Goal: Check status: Check status

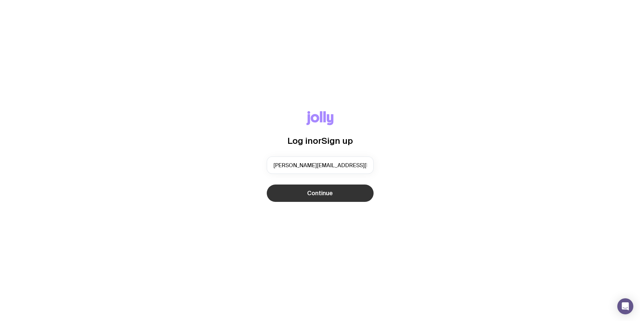
type input "[PERSON_NAME][EMAIL_ADDRESS][DOMAIN_NAME]"
click at [350, 187] on button "Continue" at bounding box center [320, 193] width 107 height 17
type input "[PERSON_NAME][EMAIL_ADDRESS][DOMAIN_NAME]"
click at [267, 185] on button "Continue" at bounding box center [320, 193] width 107 height 17
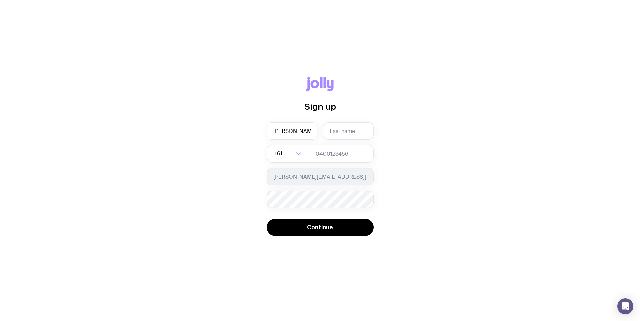
type input "[PERSON_NAME]"
type input "Sum"
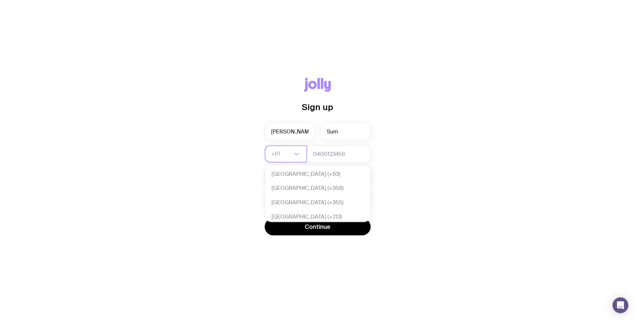
scroll to position [144, 0]
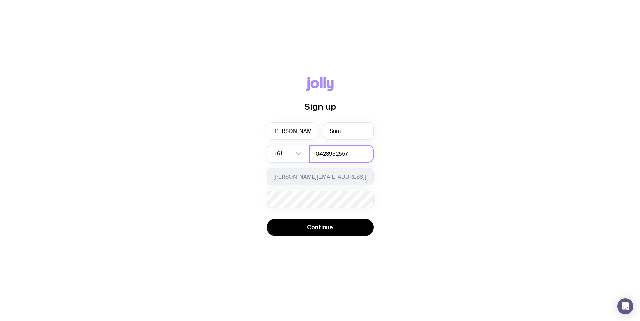
type input "0423952557"
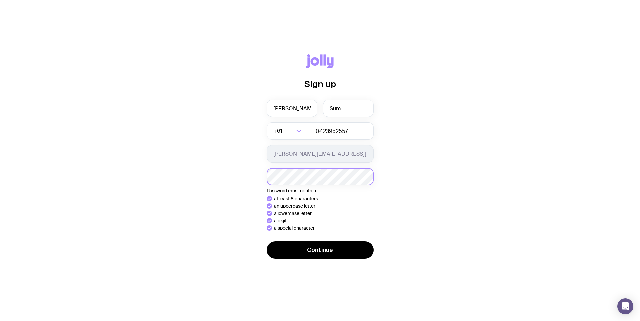
click at [267, 241] on button "Continue" at bounding box center [320, 249] width 107 height 17
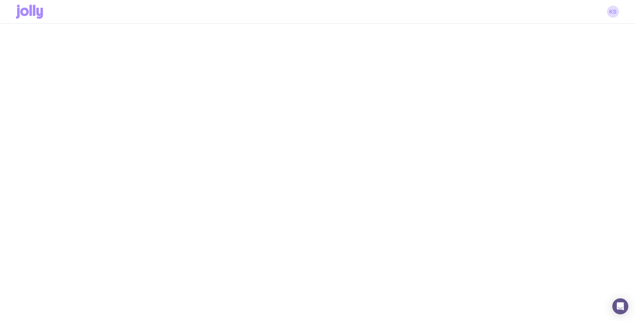
click at [25, 12] on icon at bounding box center [29, 12] width 27 height 14
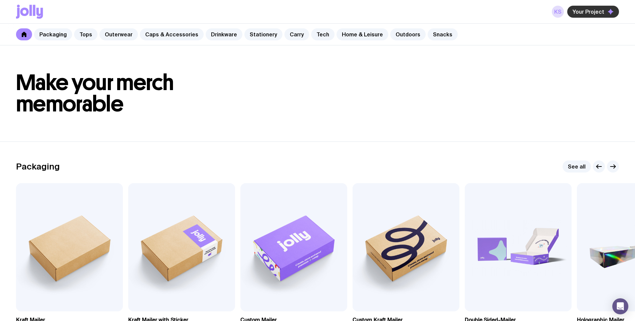
click at [592, 13] on span "Your Project" at bounding box center [588, 11] width 32 height 7
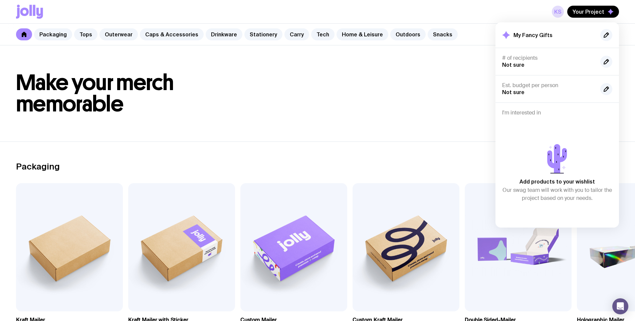
click at [423, 93] on h1 "Make your merch memorable" at bounding box center [317, 93] width 603 height 43
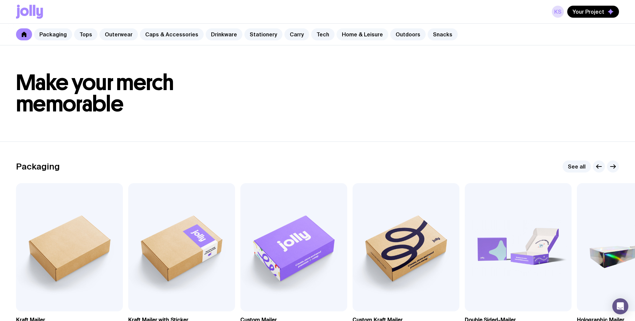
click at [358, 35] on link "Home & Leisure" at bounding box center [362, 34] width 52 height 12
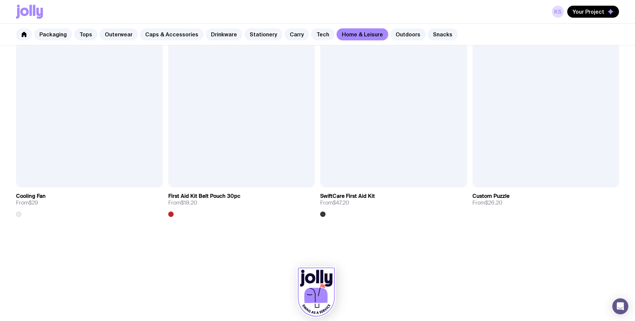
scroll to position [1759, 0]
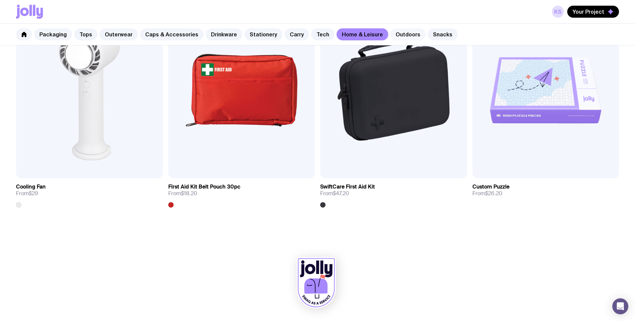
click at [390, 35] on link "Outdoors" at bounding box center [407, 34] width 35 height 12
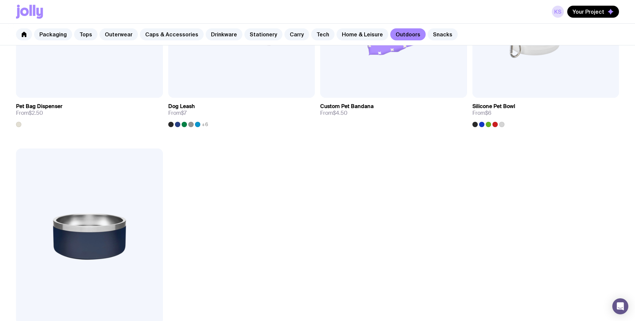
scroll to position [1305, 0]
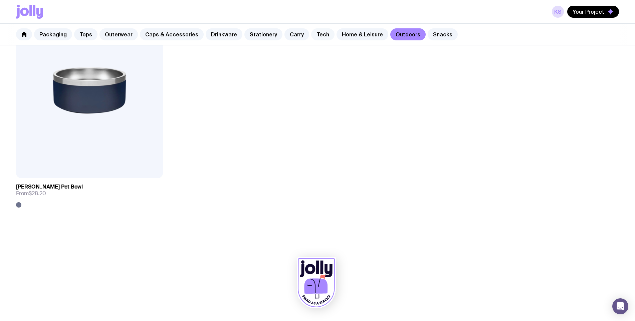
click at [314, 36] on link "Tech" at bounding box center [322, 34] width 23 height 12
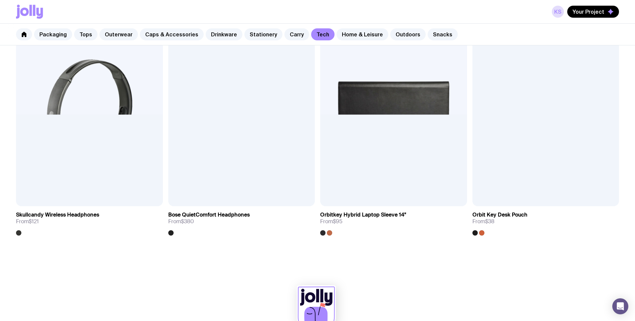
scroll to position [1532, 0]
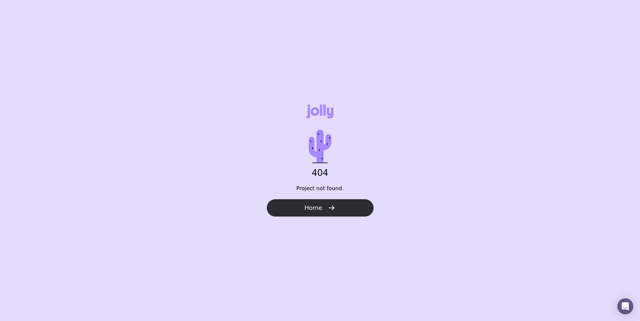
click at [342, 215] on button "Home" at bounding box center [320, 207] width 107 height 17
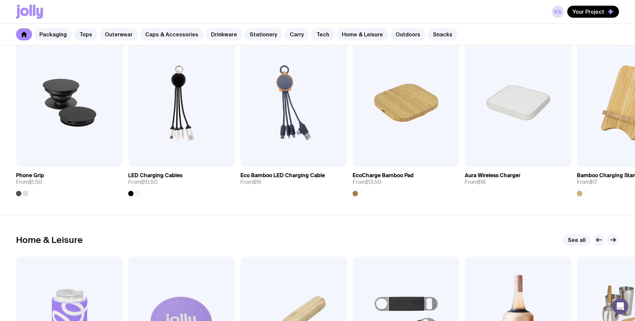
scroll to position [1667, 0]
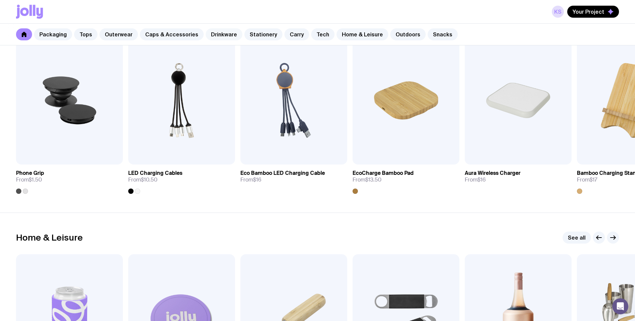
click at [217, 34] on link "Drinkware" at bounding box center [224, 34] width 37 height 12
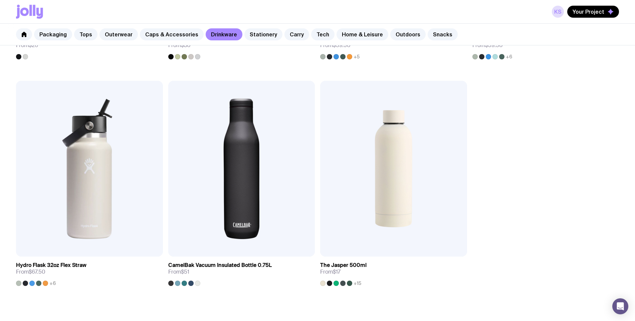
scroll to position [1305, 0]
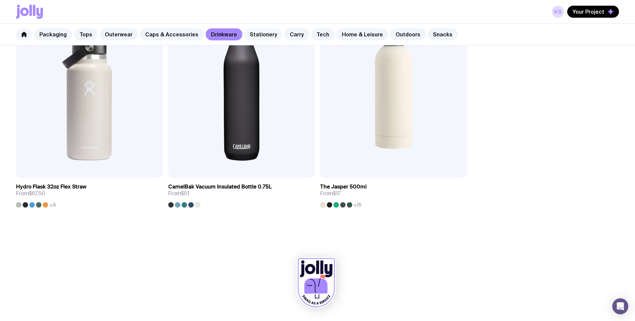
click at [245, 33] on link "Stationery" at bounding box center [263, 34] width 38 height 12
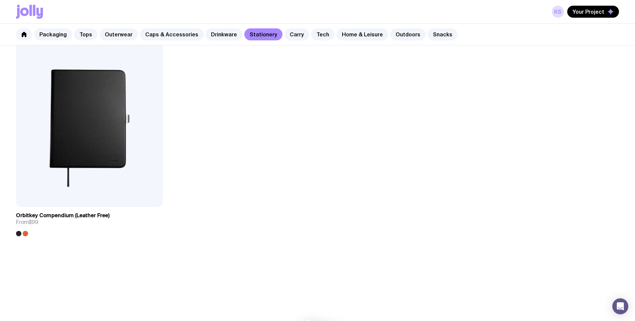
scroll to position [1532, 0]
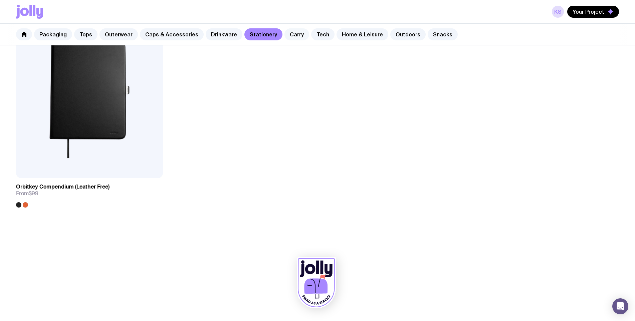
click at [288, 34] on link "Carry" at bounding box center [296, 34] width 25 height 12
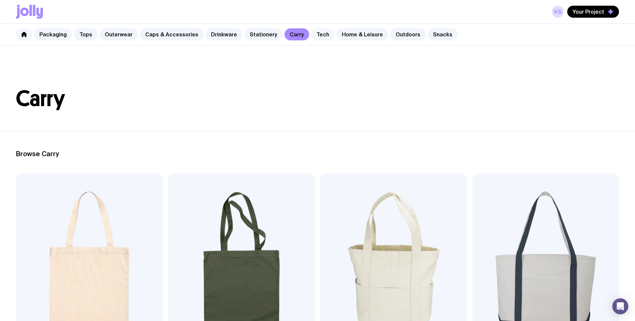
click at [311, 33] on link "Tech" at bounding box center [322, 34] width 23 height 12
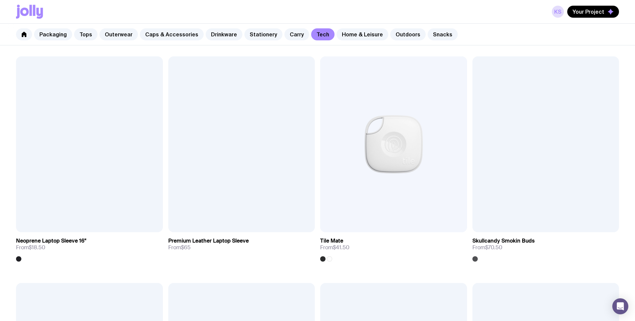
scroll to position [1141, 0]
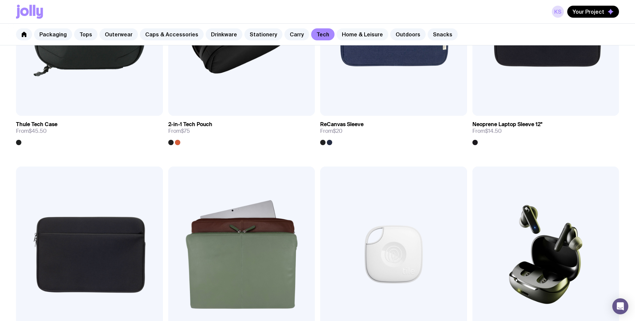
click at [341, 35] on link "Home & Leisure" at bounding box center [362, 34] width 52 height 12
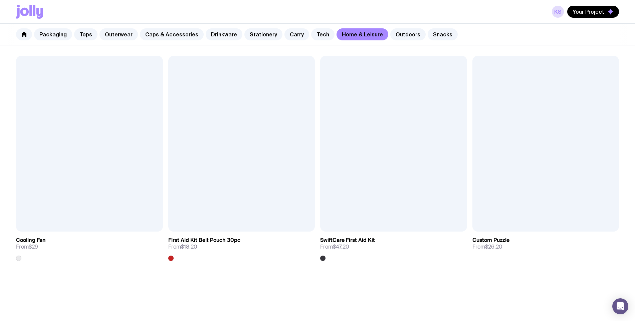
scroll to position [1759, 0]
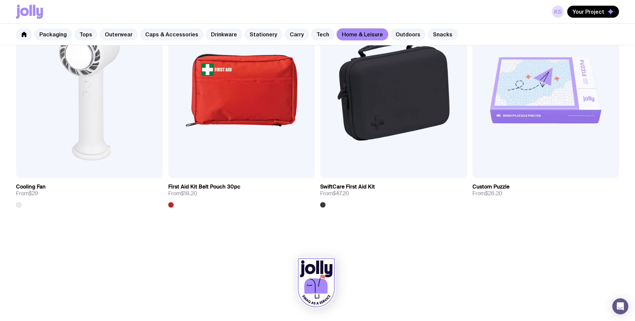
click at [34, 16] on icon at bounding box center [29, 12] width 27 height 14
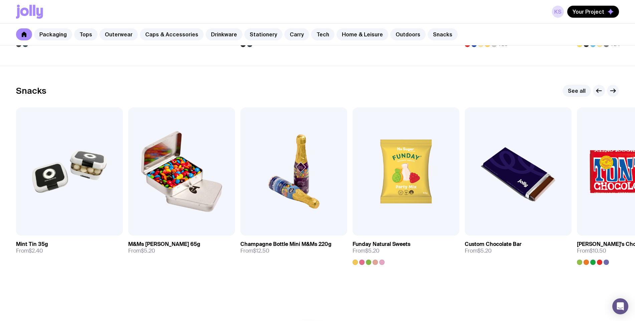
scroll to position [2286, 0]
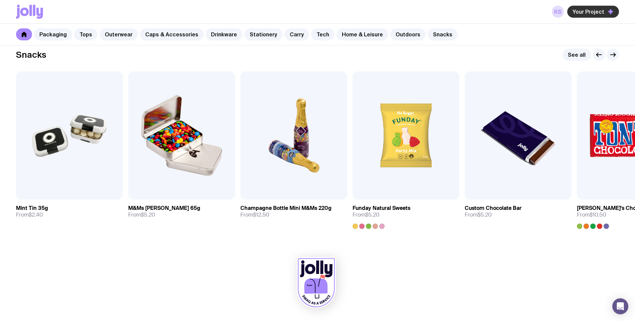
click at [582, 12] on span "Your Project" at bounding box center [588, 11] width 32 height 7
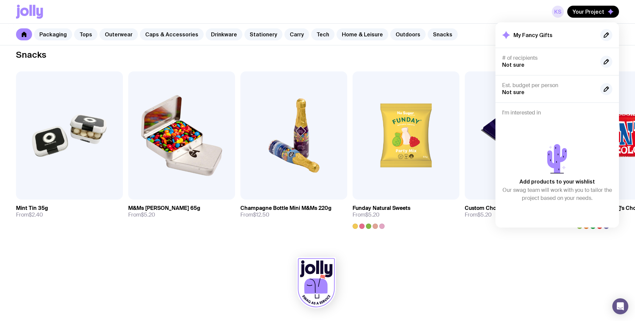
click at [560, 12] on link "KS" at bounding box center [558, 12] width 12 height 12
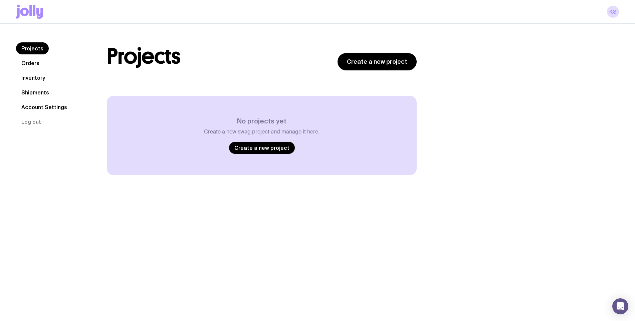
click at [40, 105] on link "Account Settings" at bounding box center [44, 107] width 56 height 12
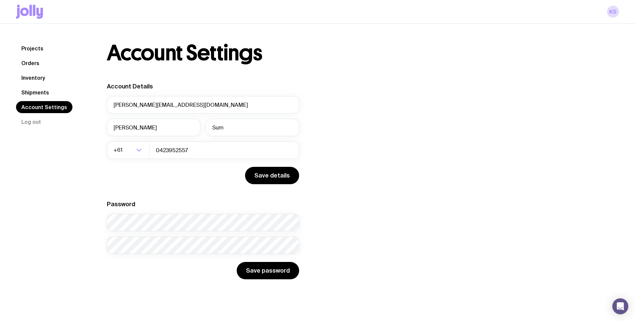
click at [38, 91] on link "Shipments" at bounding box center [35, 92] width 38 height 12
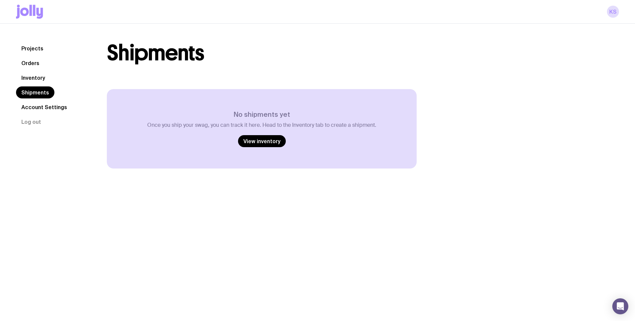
click at [36, 77] on link "Inventory" at bounding box center [33, 78] width 34 height 12
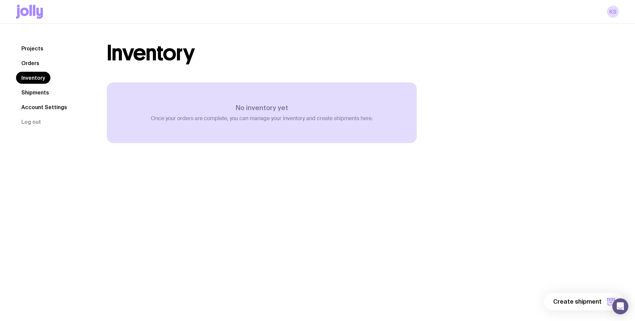
click at [36, 64] on link "Orders" at bounding box center [30, 63] width 29 height 12
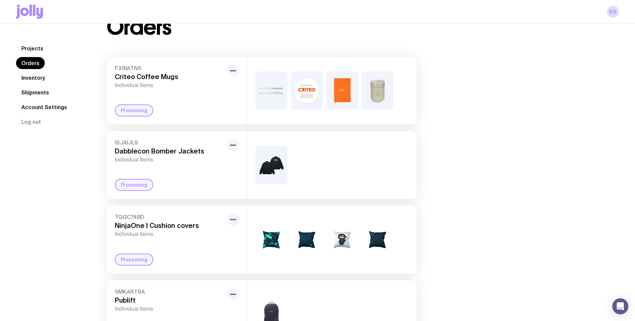
scroll to position [17, 0]
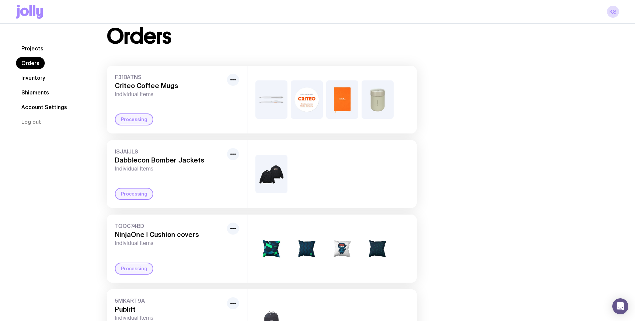
click at [164, 84] on h3 "Criteo Coffee Mugs" at bounding box center [169, 86] width 109 height 8
click at [270, 177] on img at bounding box center [271, 174] width 32 height 38
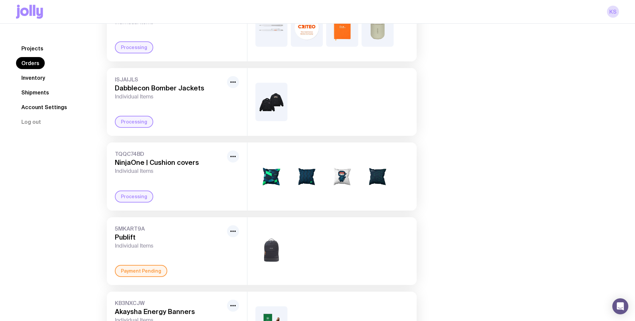
scroll to position [123, 0]
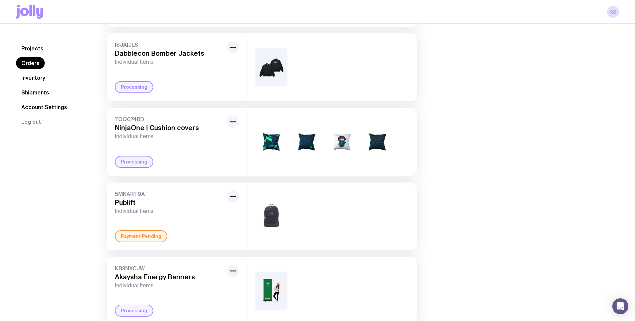
click at [137, 87] on div "Processing" at bounding box center [134, 87] width 38 height 12
click at [282, 75] on img at bounding box center [271, 67] width 32 height 38
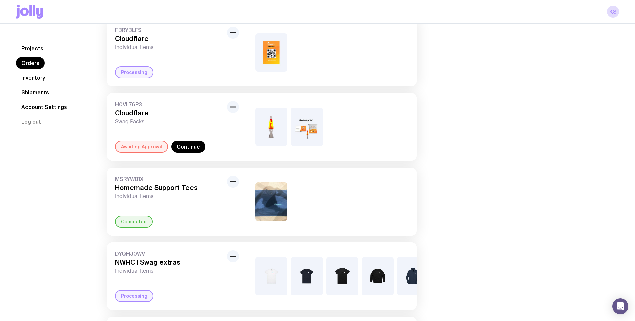
scroll to position [474, 0]
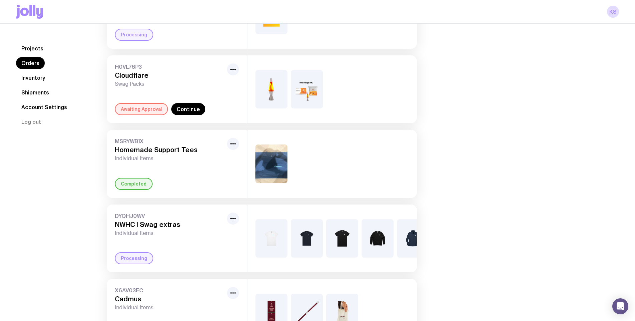
click at [305, 91] on img at bounding box center [307, 89] width 32 height 38
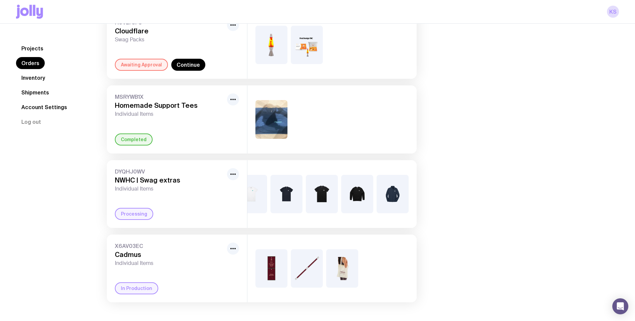
scroll to position [0, 0]
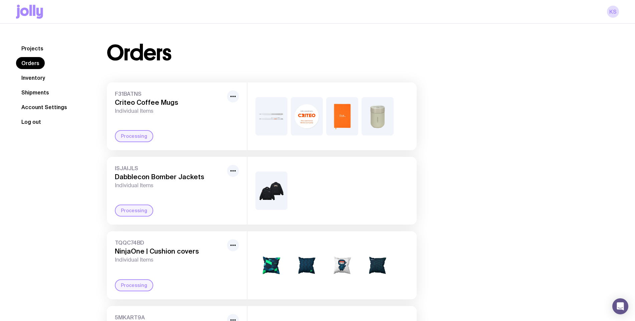
click at [29, 117] on button "Log out" at bounding box center [31, 122] width 30 height 12
